Goal: Task Accomplishment & Management: Complete application form

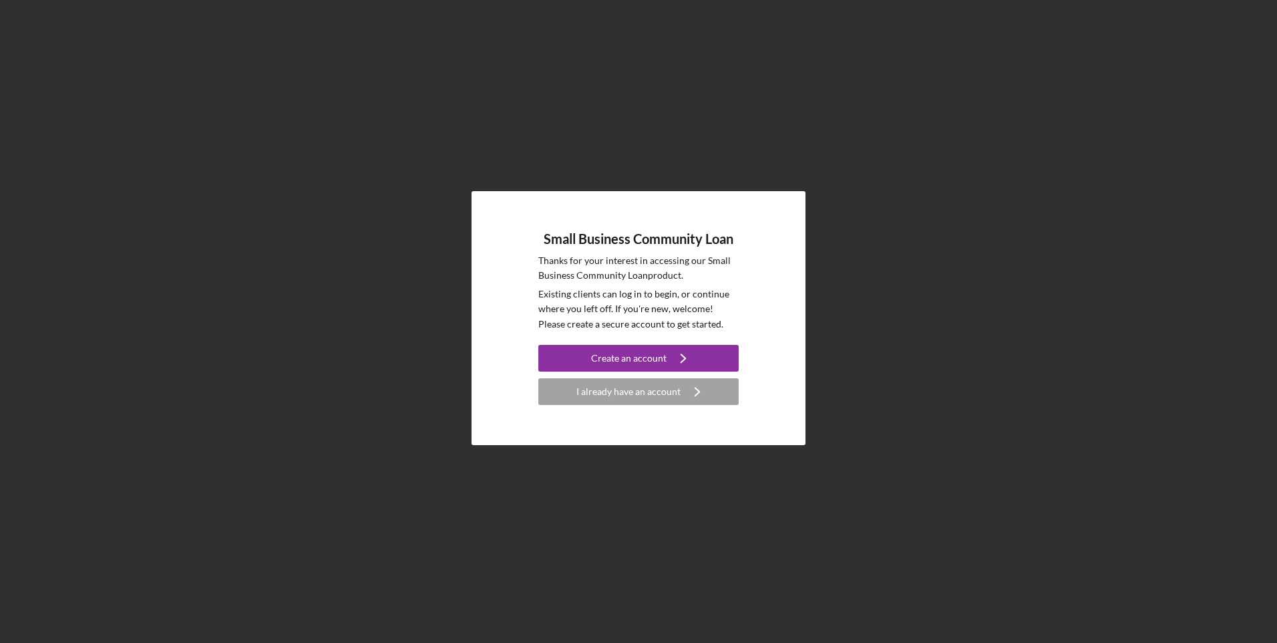
click at [627, 396] on div "I already have an account" at bounding box center [628, 391] width 104 height 27
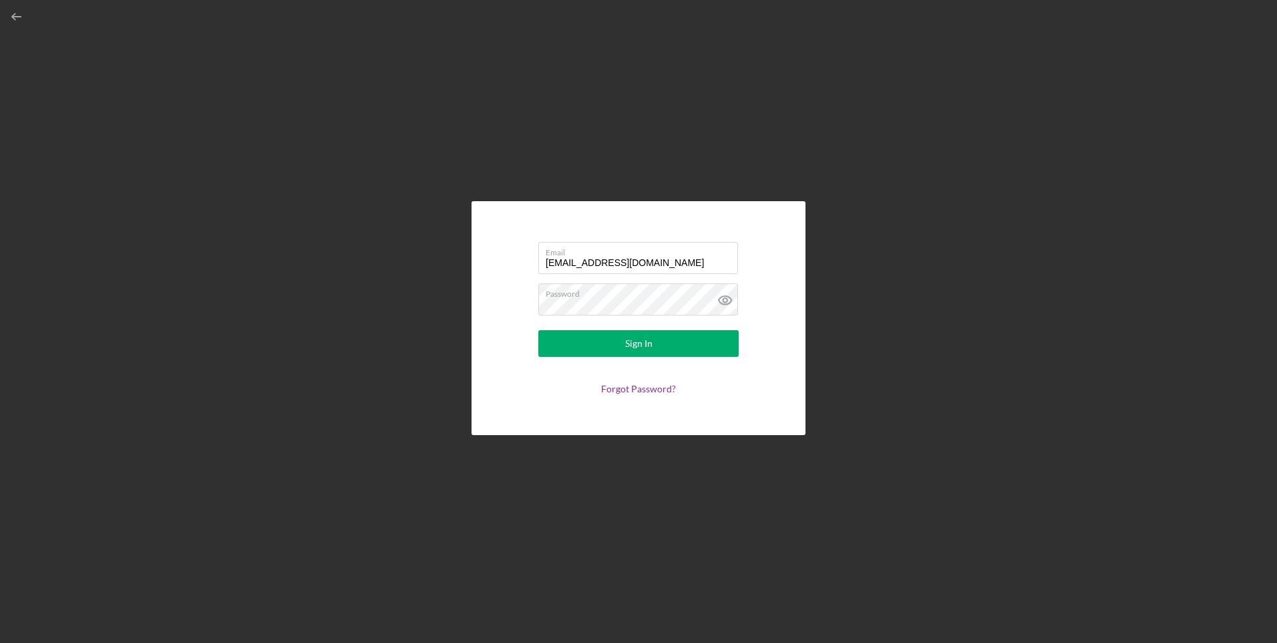
click at [629, 263] on input "[EMAIL_ADDRESS][DOMAIN_NAME]" at bounding box center [638, 258] width 200 height 32
type input "[EMAIL_ADDRESS][DOMAIN_NAME]"
click at [641, 350] on div "Sign In" at bounding box center [638, 343] width 27 height 27
